Goal: Transaction & Acquisition: Purchase product/service

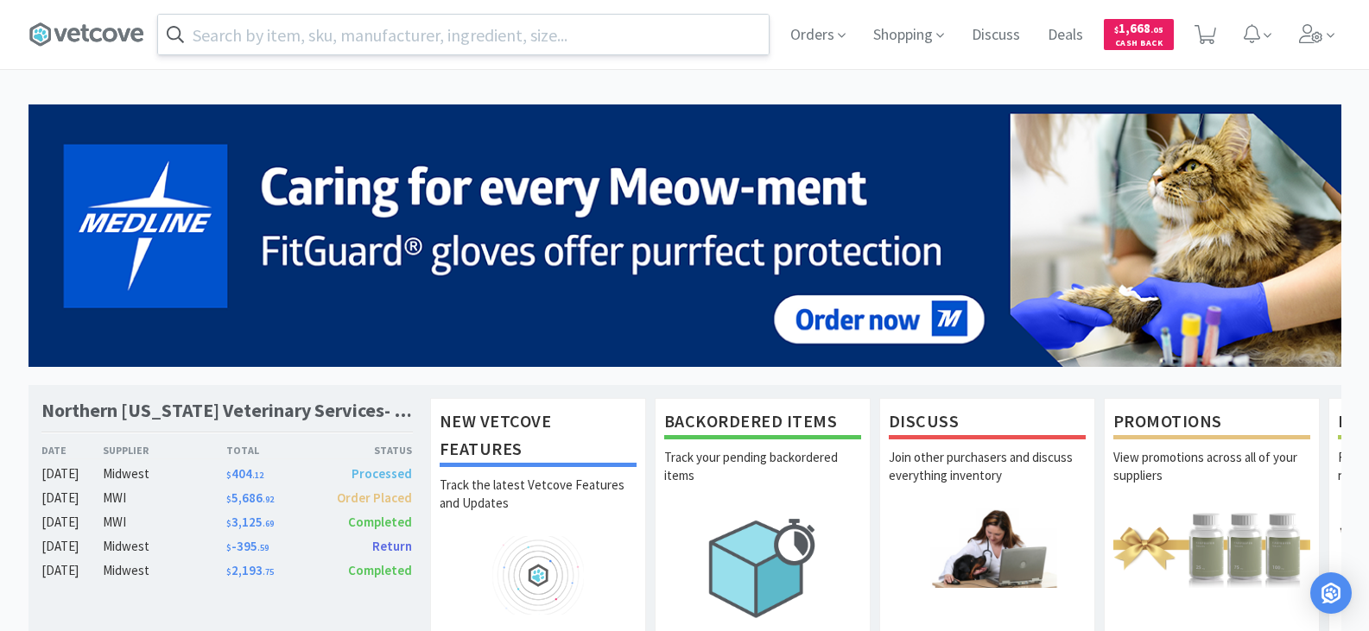
click at [629, 29] on input "text" at bounding box center [463, 35] width 611 height 40
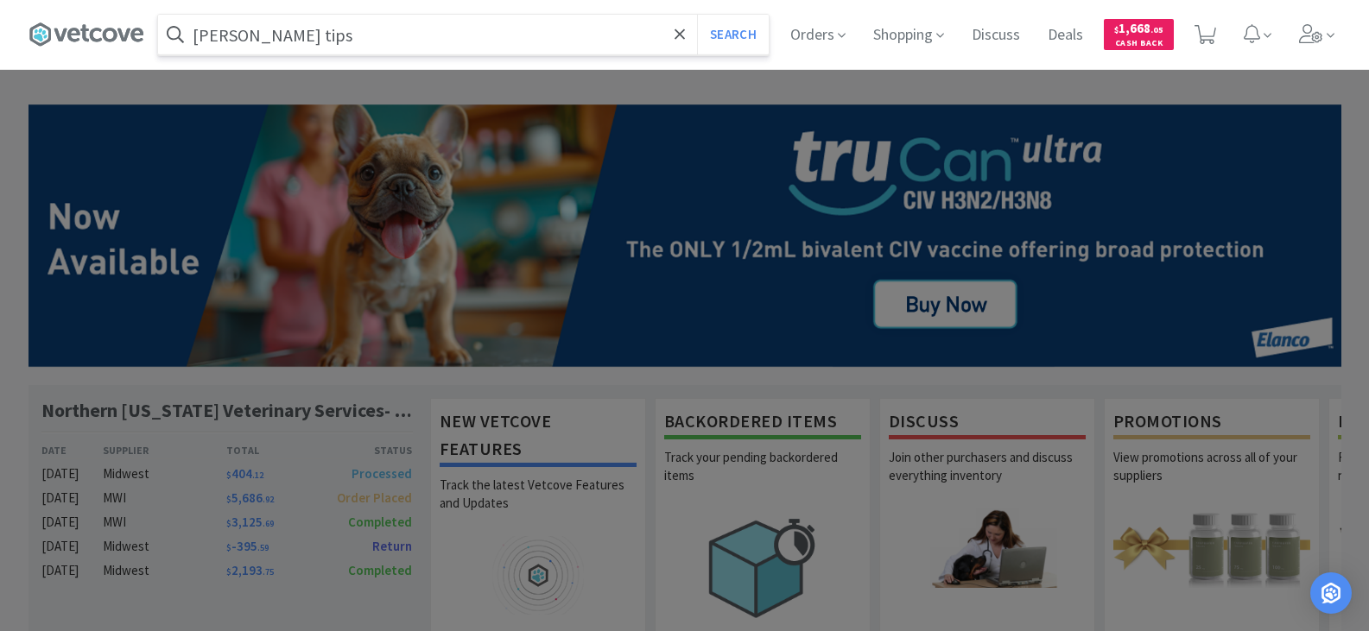
type input "[PERSON_NAME] tips"
click at [697, 15] on button "Search" at bounding box center [733, 35] width 72 height 40
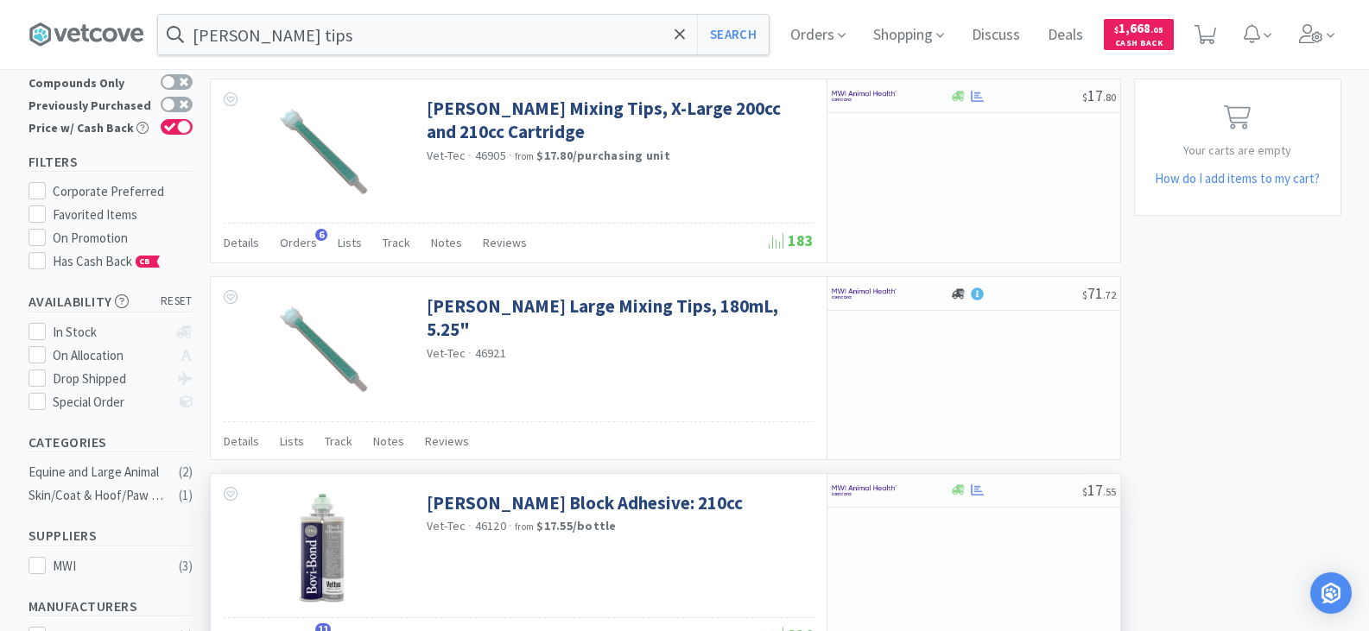
scroll to position [86, 0]
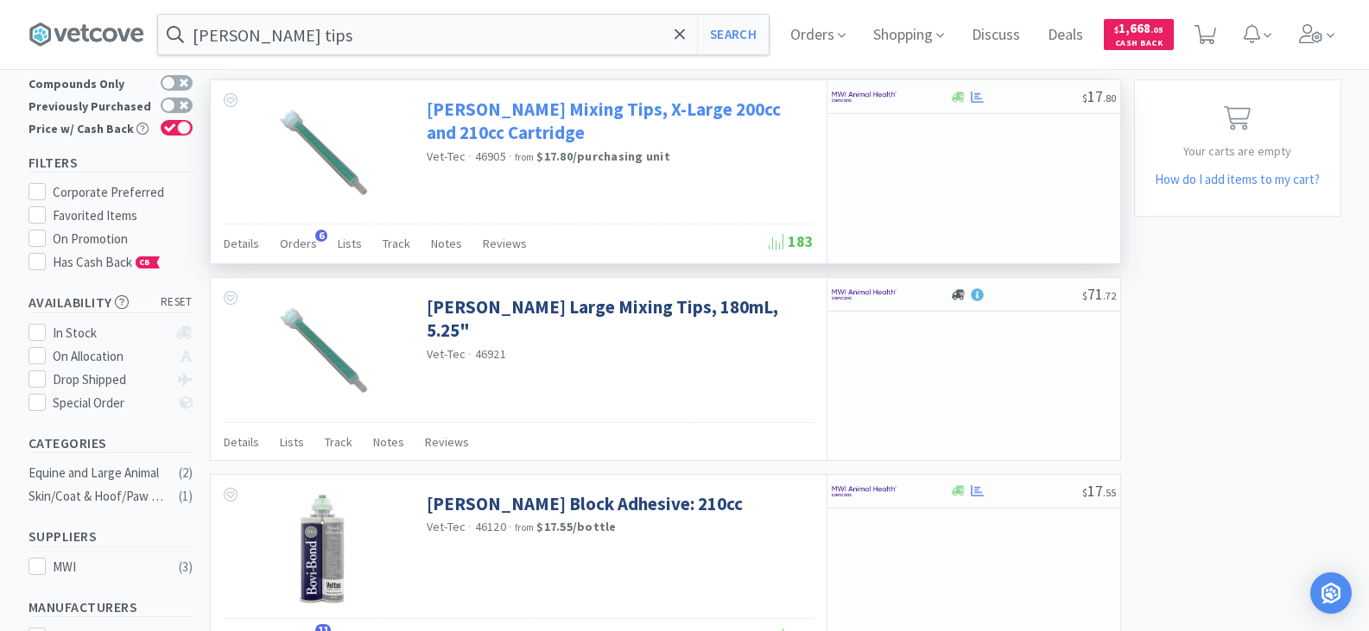
click at [740, 108] on link "[PERSON_NAME] Mixing Tips, X-Large 200cc and 210cc Cartridge" at bounding box center [618, 122] width 383 height 48
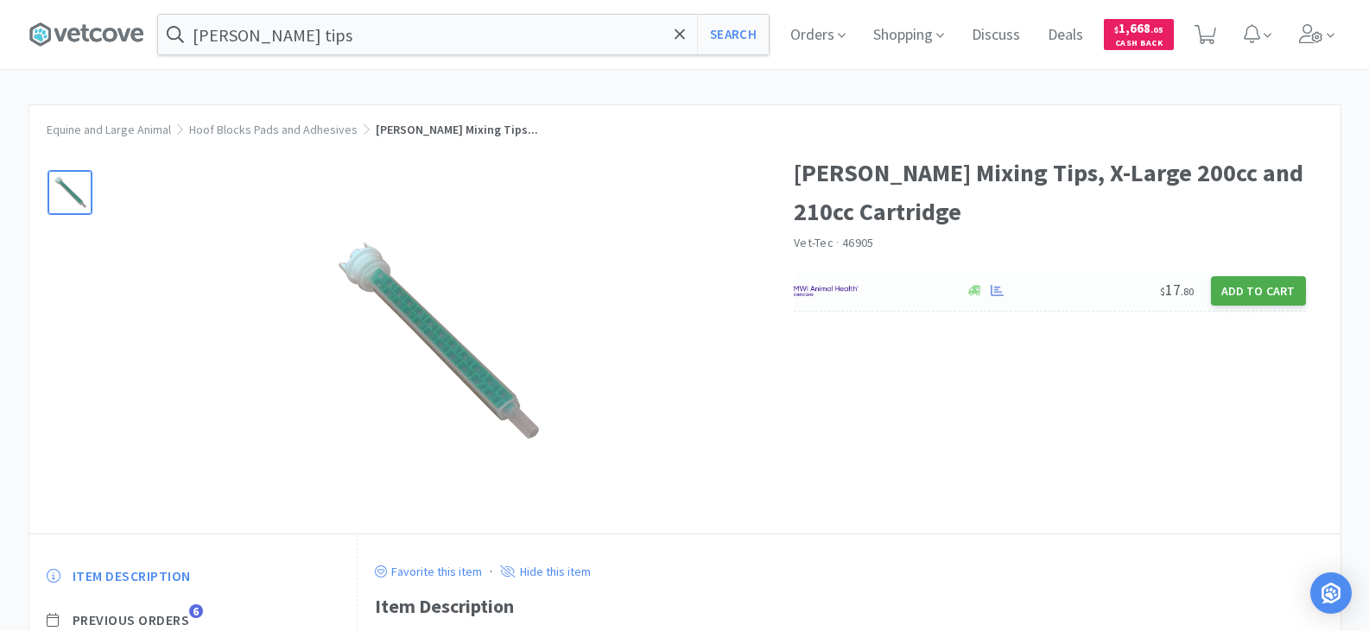
click at [1254, 288] on button "Add to Cart" at bounding box center [1258, 290] width 95 height 29
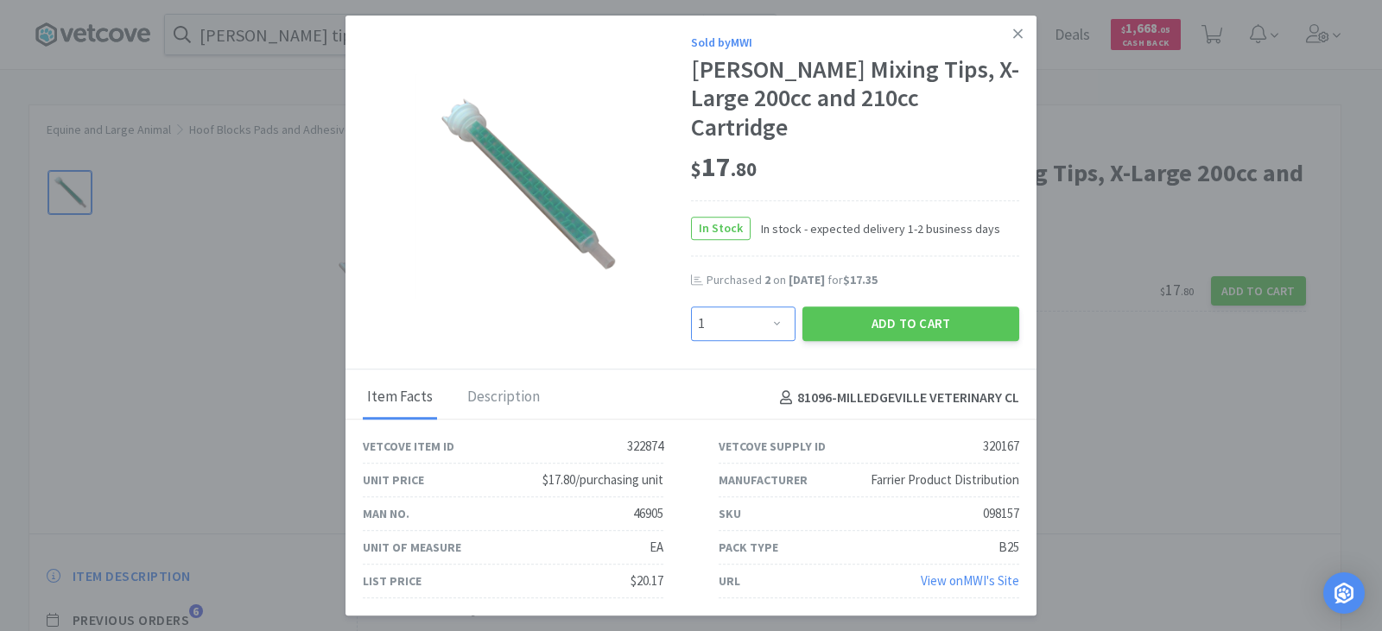
click at [775, 307] on select "Enter Quantity 1 2 3 4 5 6 7 8 9 10 11 12 13 14 15 16 17 18 19 20 Enter Quantity" at bounding box center [743, 324] width 105 height 35
select select "6"
click at [691, 307] on select "Enter Quantity 1 2 3 4 5 6 7 8 9 10 11 12 13 14 15 16 17 18 19 20 Enter Quantity" at bounding box center [743, 324] width 105 height 35
click at [886, 307] on button "Add to Cart" at bounding box center [910, 324] width 217 height 35
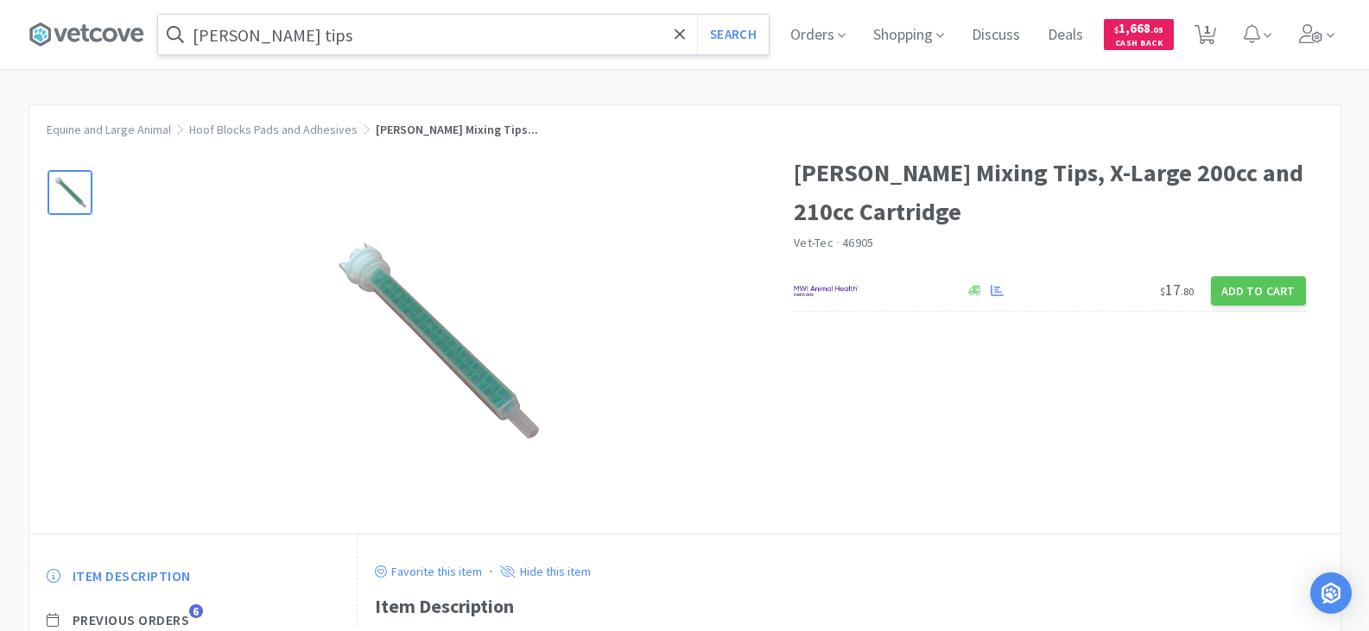
click at [363, 38] on input "[PERSON_NAME] tips" at bounding box center [463, 35] width 611 height 40
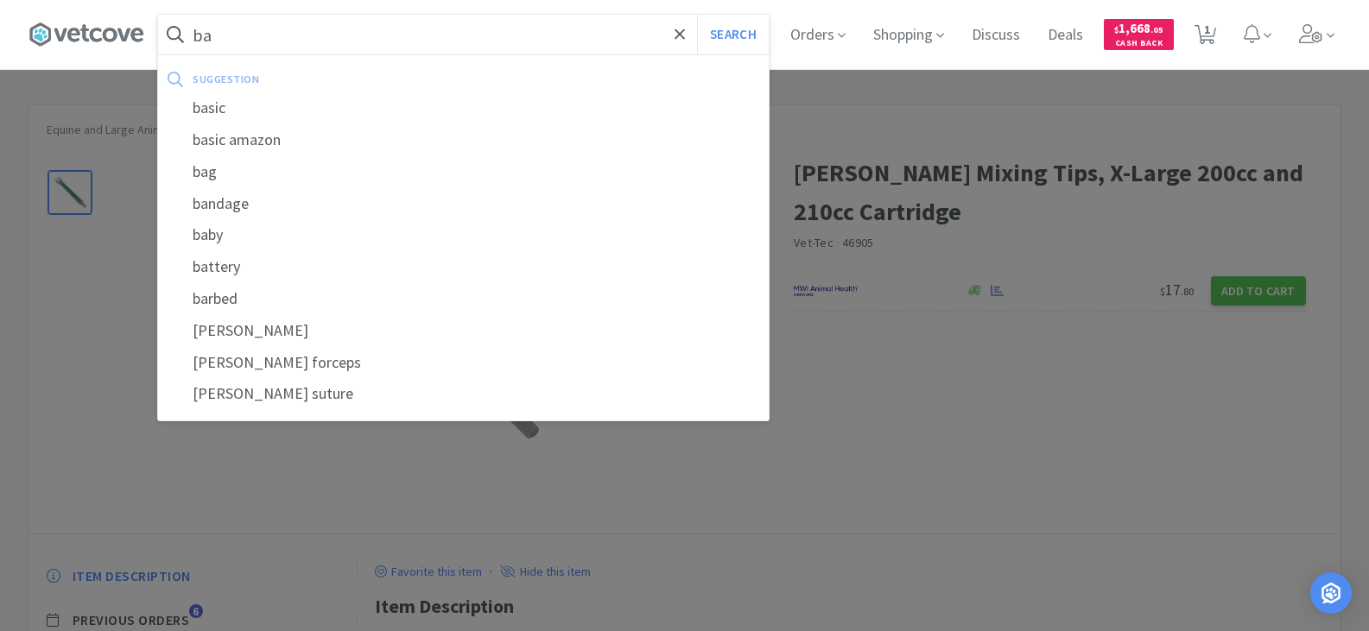
type input "b"
click at [263, 143] on div "ultrabac 7" at bounding box center [463, 140] width 611 height 32
type input "ultrabac 7"
select select "6"
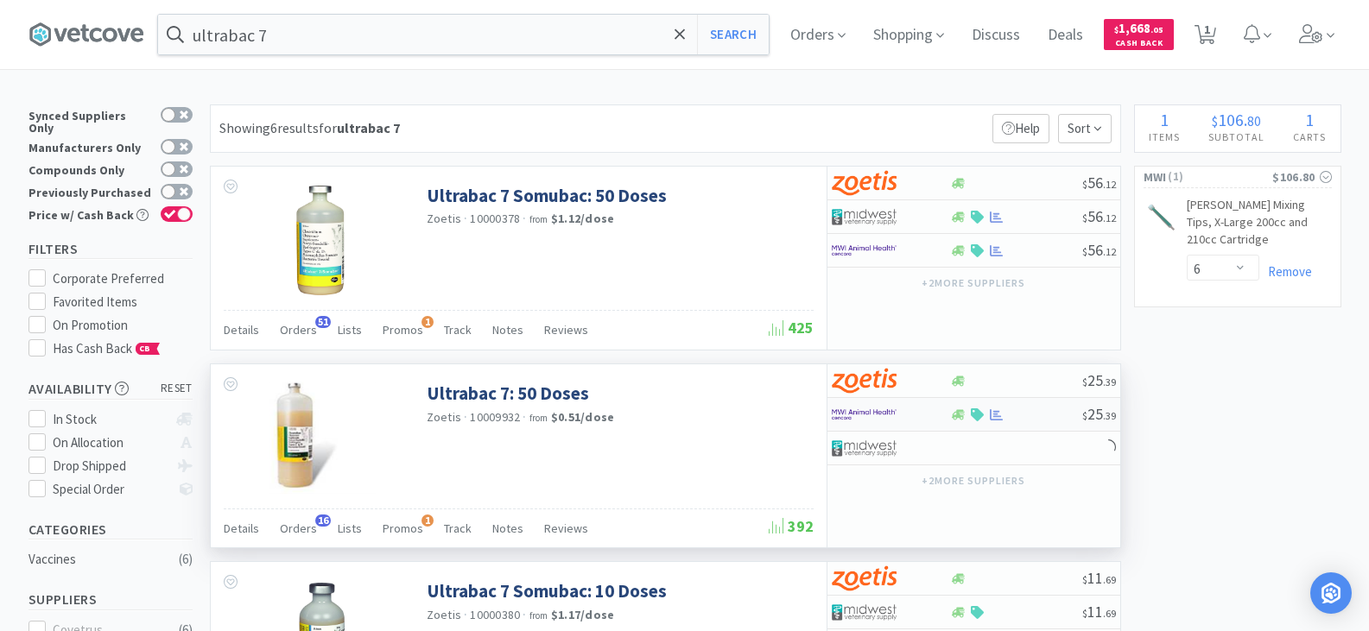
click at [1020, 415] on div at bounding box center [1016, 415] width 132 height 13
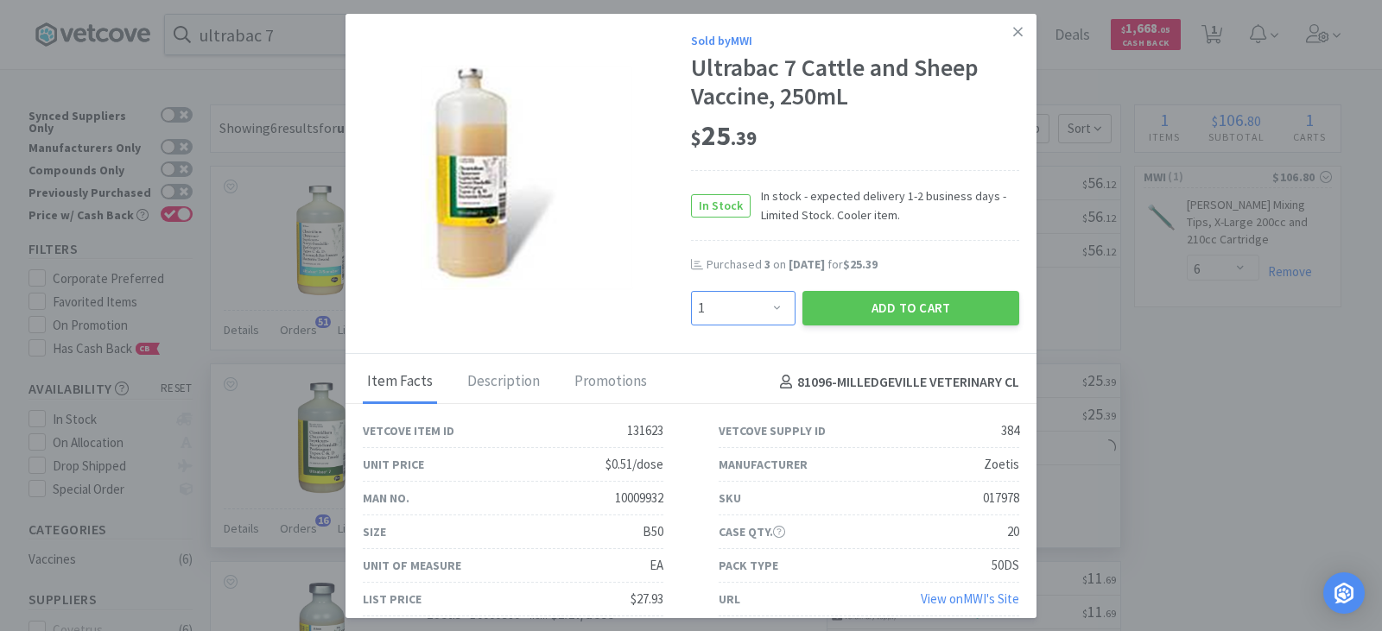
click at [772, 308] on select "Enter Quantity 1 2 3 4 5 6 7 8 9 10 11 12 13 14 15 16 17 18 19 20 Enter Quantity" at bounding box center [743, 308] width 105 height 35
select select "6"
click at [691, 291] on select "Enter Quantity 1 2 3 4 5 6 7 8 9 10 11 12 13 14 15 16 17 18 19 20 Enter Quantity" at bounding box center [743, 308] width 105 height 35
click at [912, 312] on button "Add to Cart" at bounding box center [910, 308] width 217 height 35
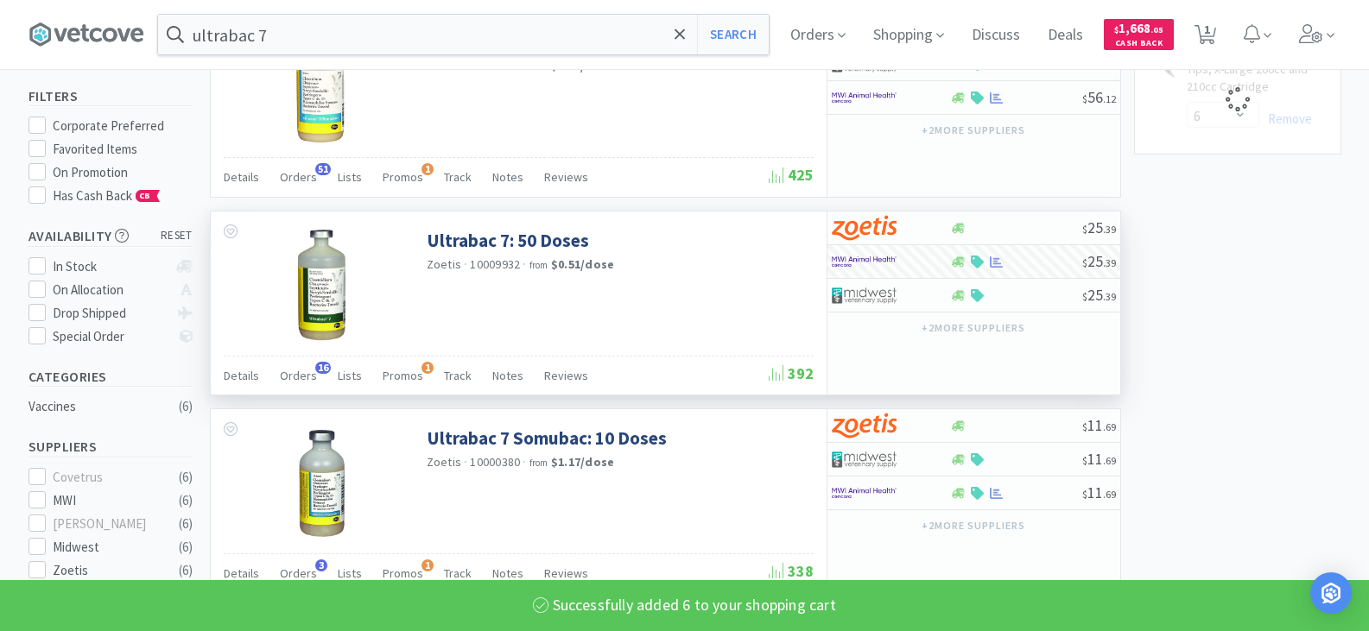
select select "6"
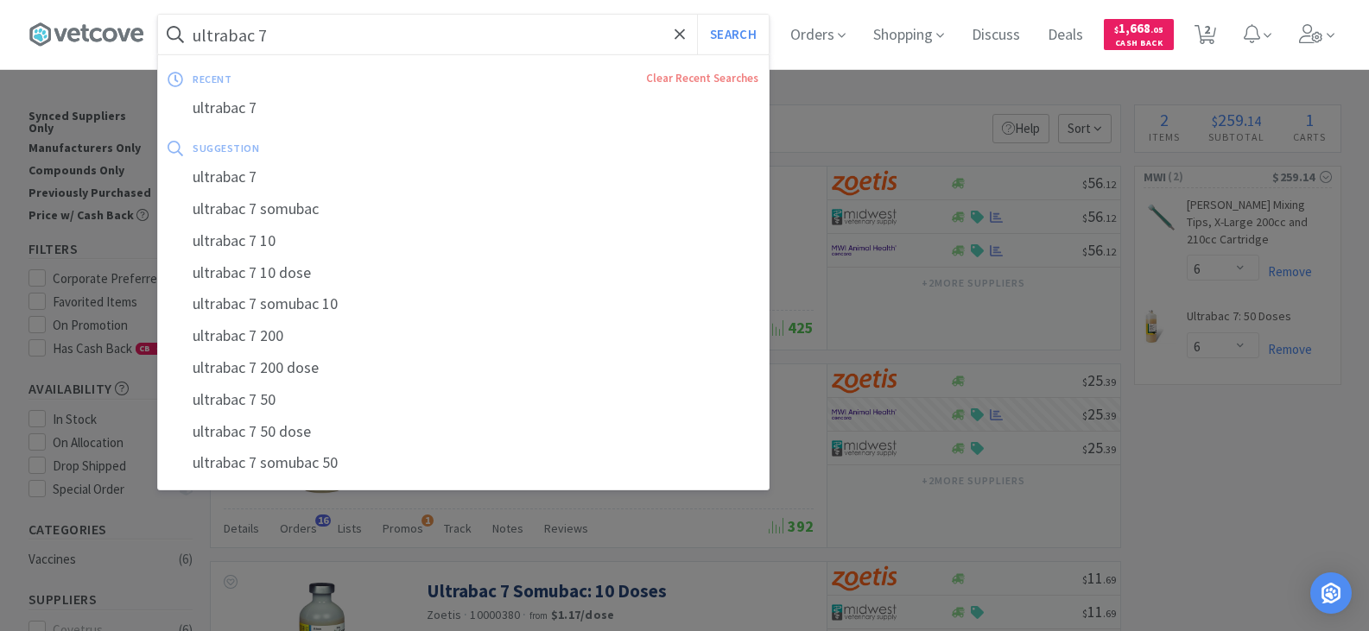
click at [289, 48] on input "ultrabac 7" at bounding box center [463, 35] width 611 height 40
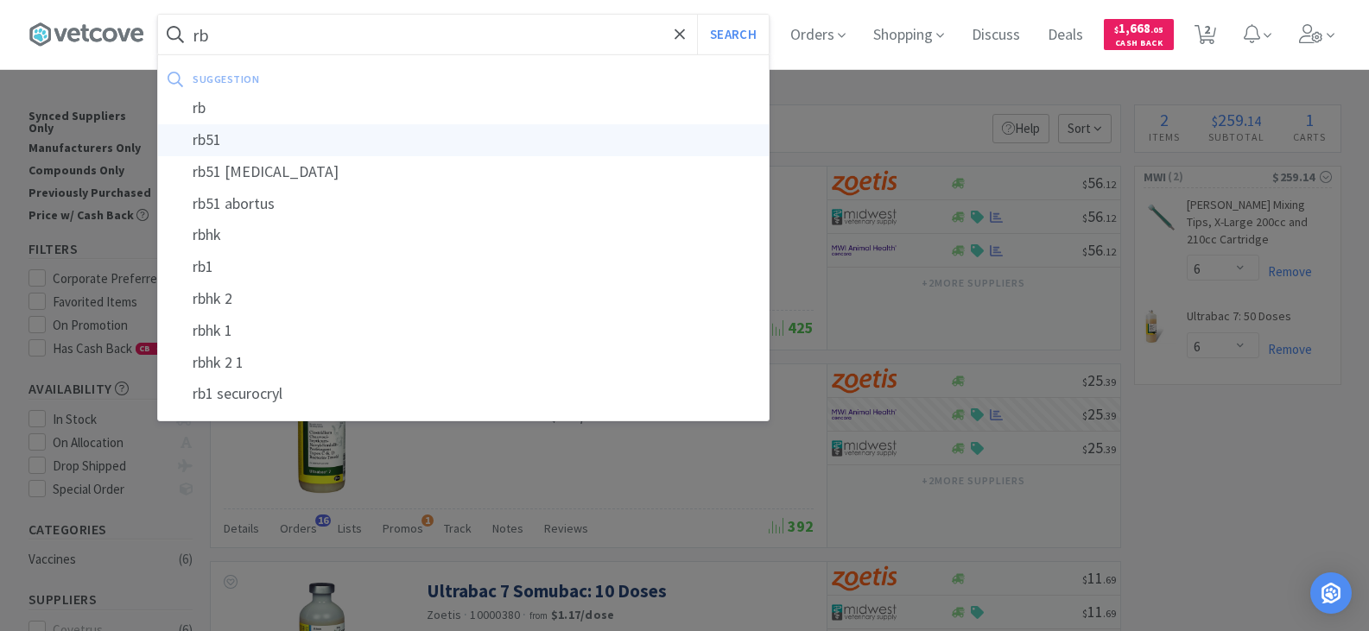
click at [236, 135] on div "rb51" at bounding box center [463, 140] width 611 height 32
type input "rb51"
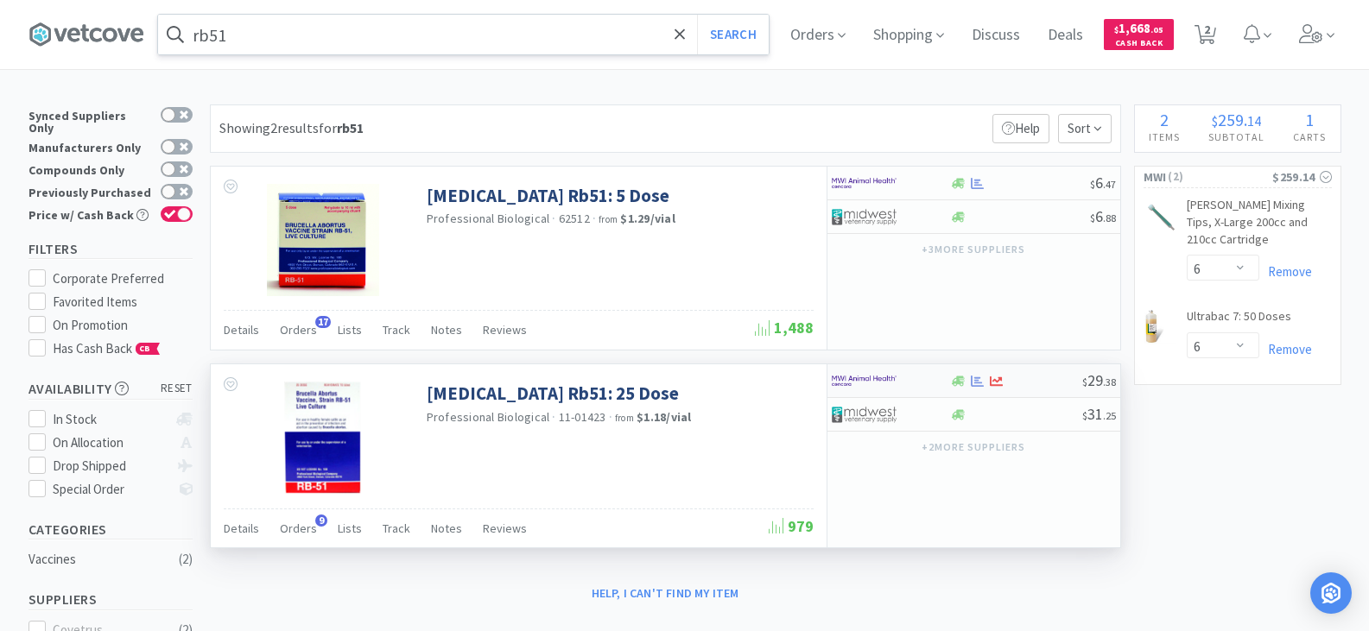
click at [992, 390] on div "$ 29 . 38" at bounding box center [974, 382] width 293 height 34
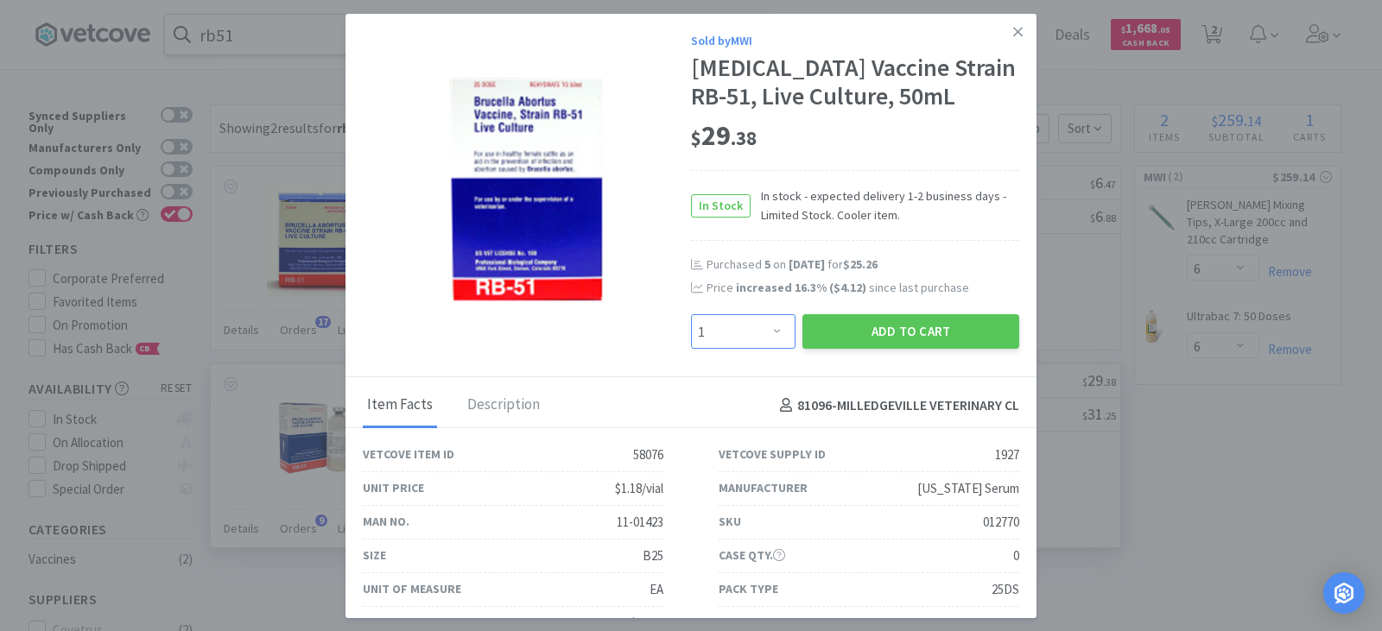
click at [770, 349] on select "Enter Quantity 1 2 3 4 5 6 7 8 9 10 11 12 13 14 15 16 17 18 19 20 Enter Quantity" at bounding box center [743, 331] width 105 height 35
select select "4"
click at [691, 344] on select "Enter Quantity 1 2 3 4 5 6 7 8 9 10 11 12 13 14 15 16 17 18 19 20 Enter Quantity" at bounding box center [743, 331] width 105 height 35
click at [885, 349] on button "Add to Cart" at bounding box center [910, 331] width 217 height 35
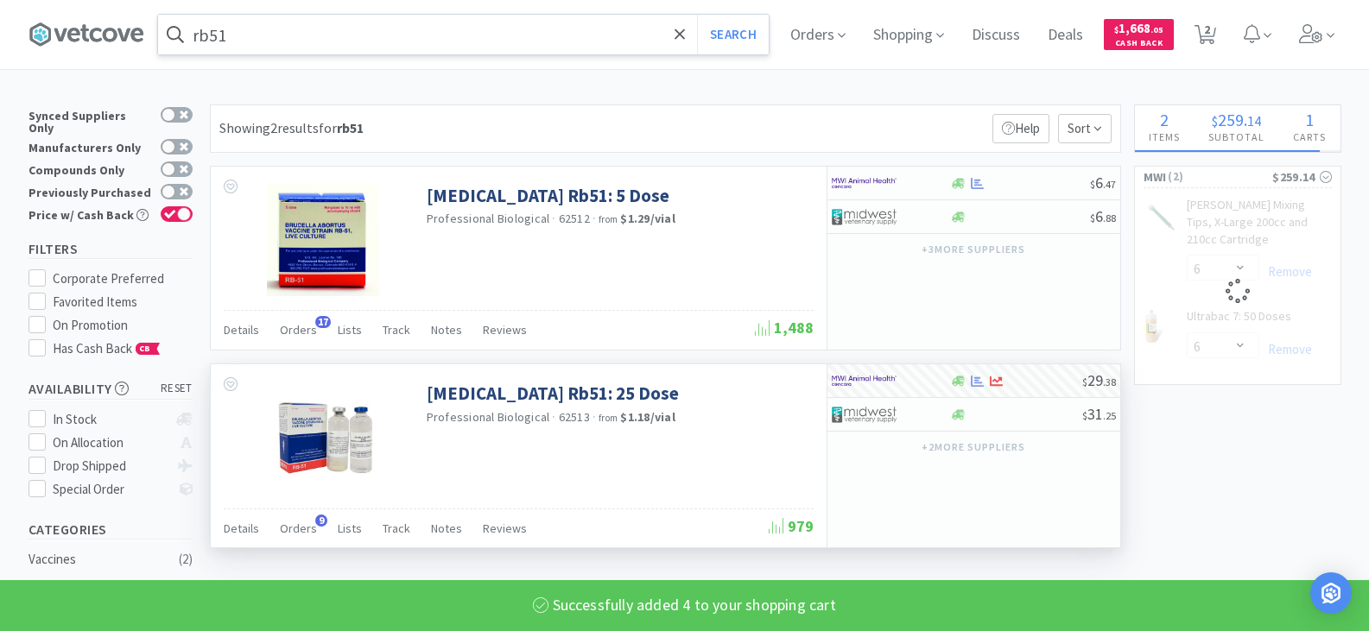
select select "4"
select select "6"
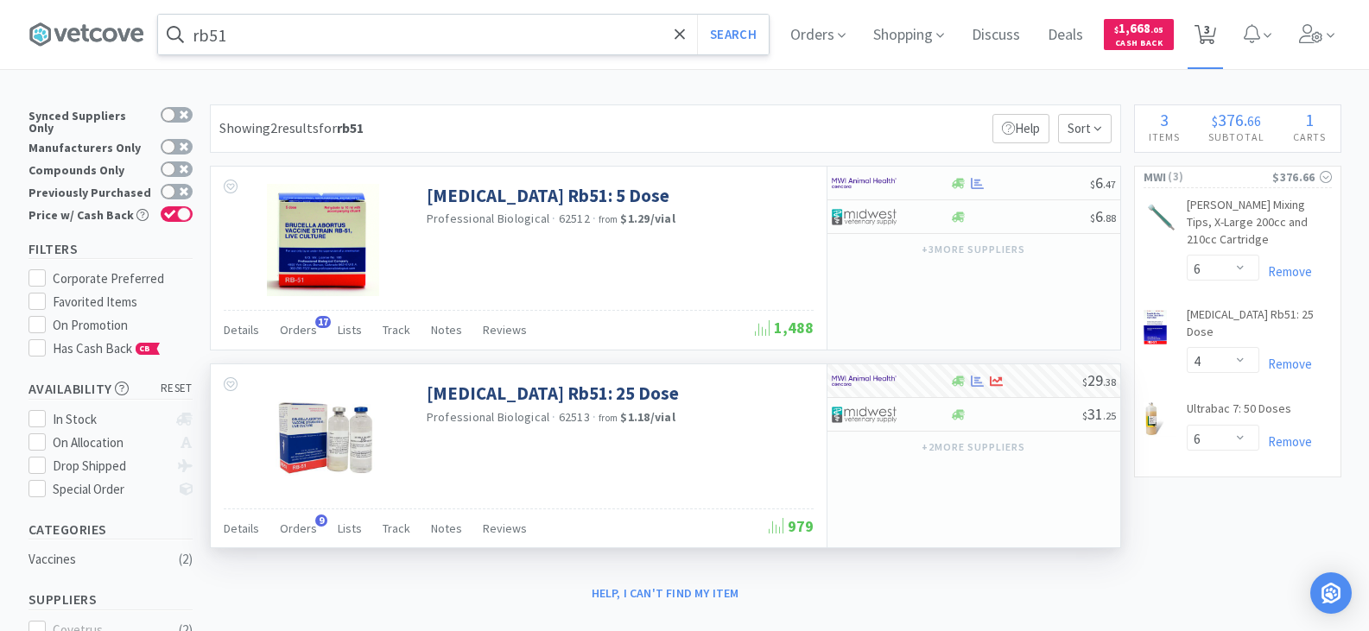
click at [1210, 43] on span "3" at bounding box center [1207, 29] width 6 height 69
select select "6"
select select "4"
select select "6"
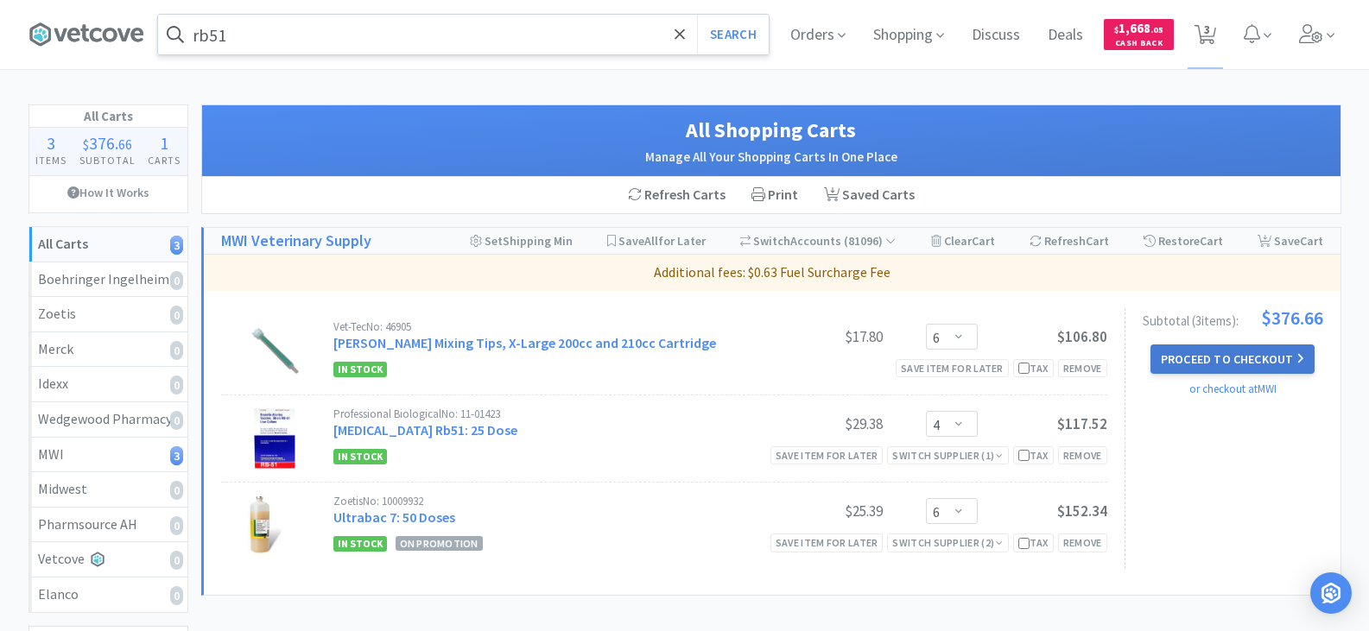
click at [1216, 360] on button "Proceed to Checkout" at bounding box center [1233, 359] width 164 height 29
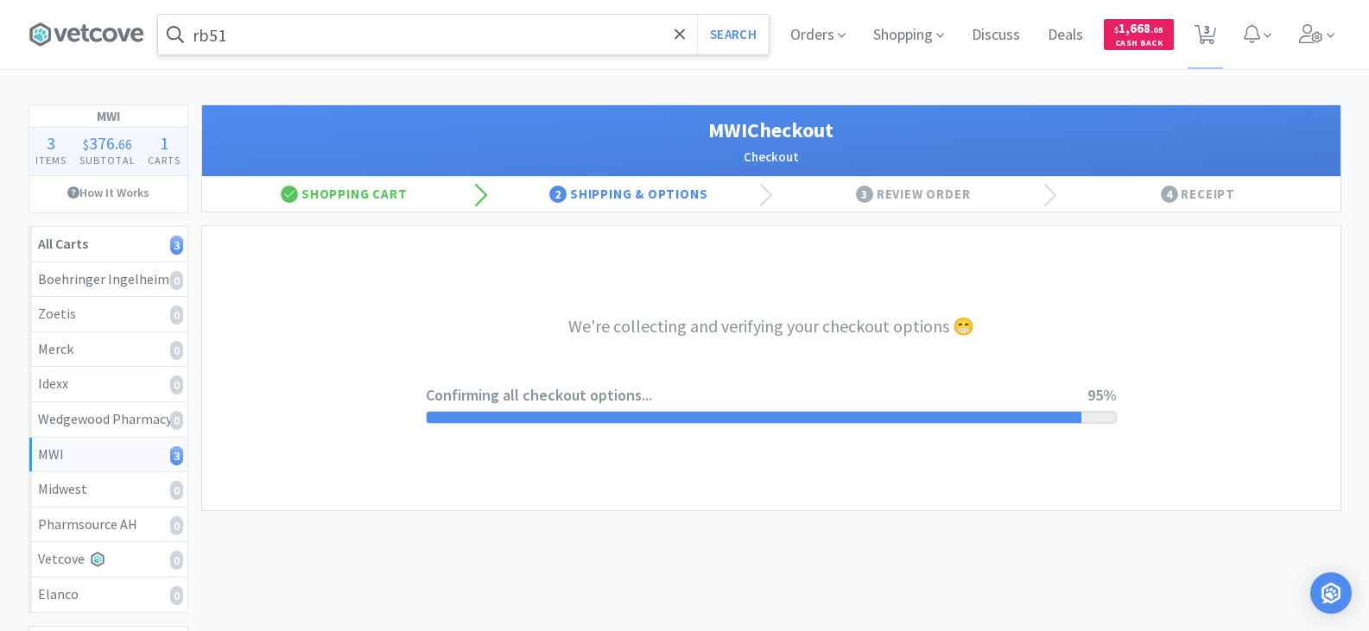
select select "STD_"
select select "FDX"
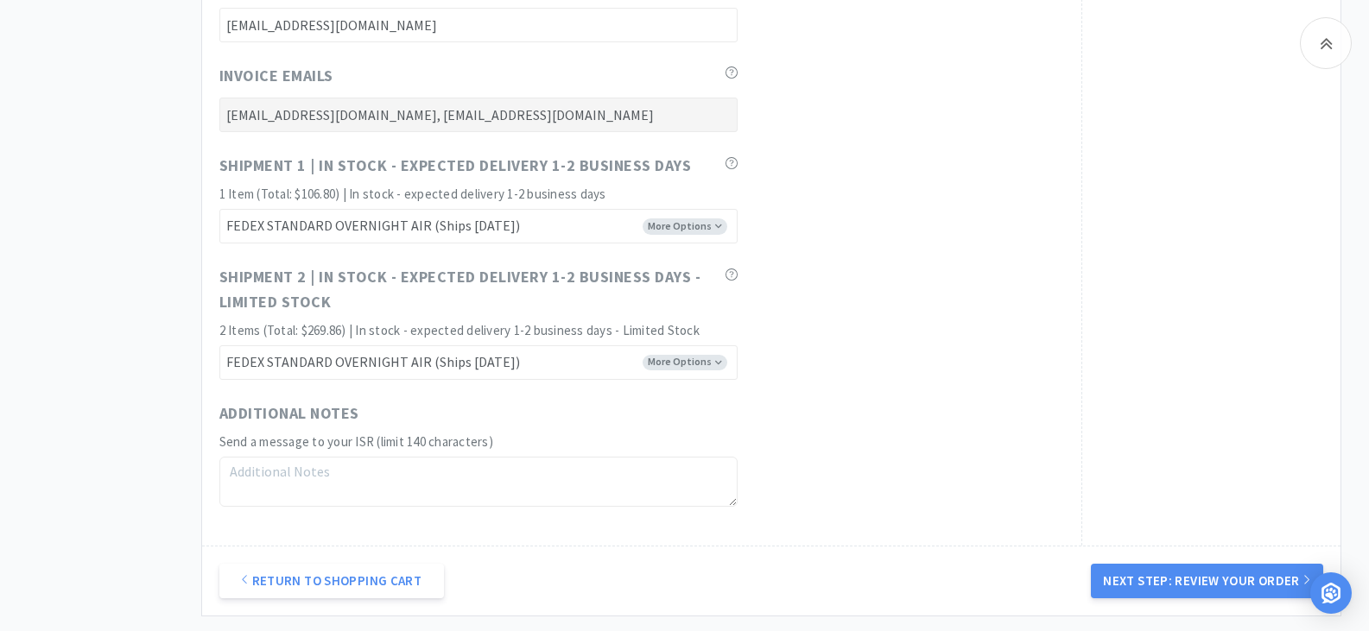
scroll to position [8624, 0]
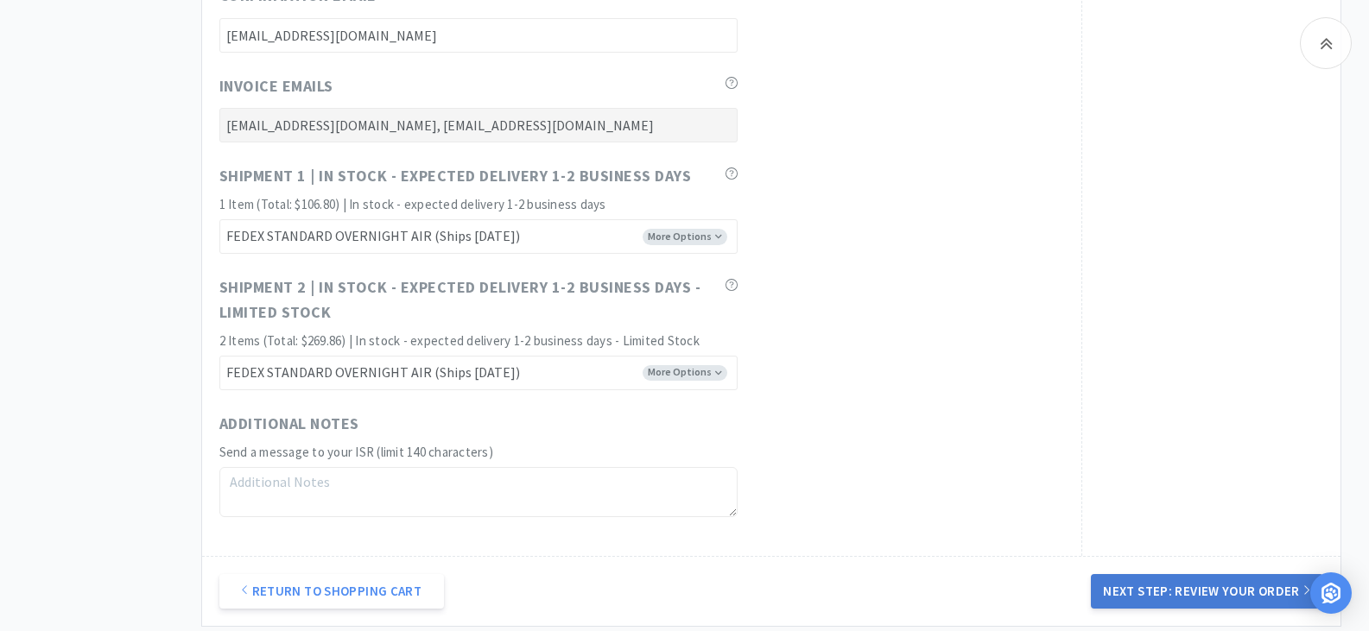
click at [1169, 595] on button "Next Step: Review Your Order" at bounding box center [1206, 591] width 231 height 35
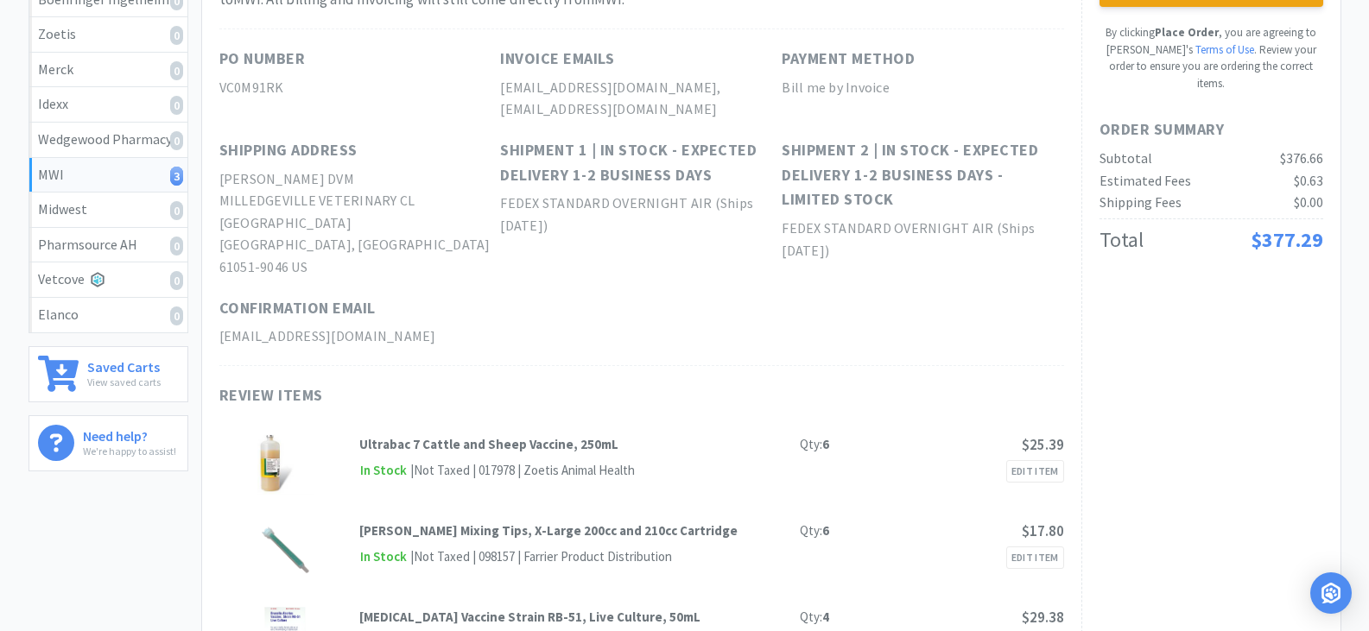
scroll to position [0, 0]
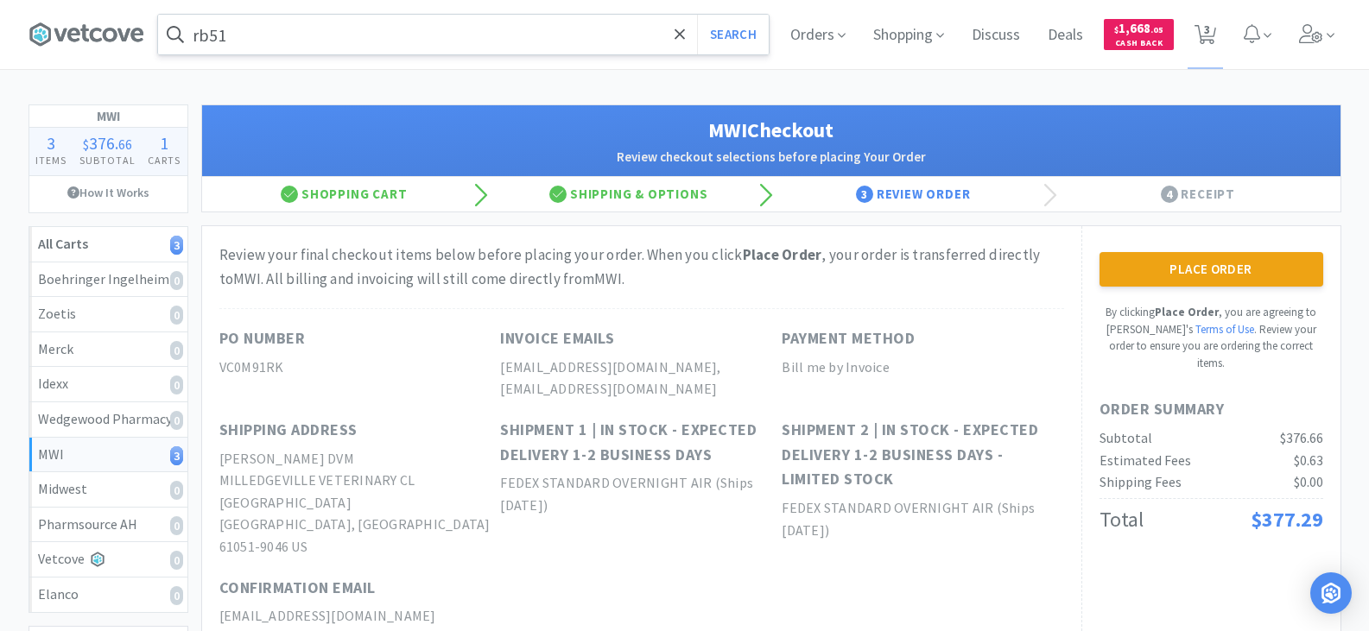
click at [1176, 274] on button "Place Order" at bounding box center [1212, 269] width 224 height 35
